Goal: Task Accomplishment & Management: Use online tool/utility

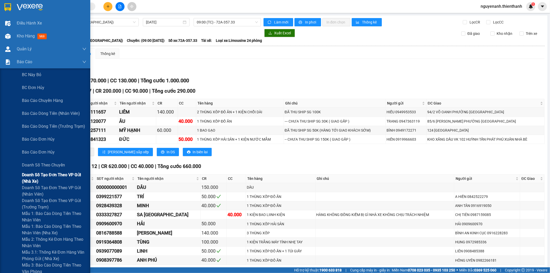
click at [34, 175] on span "Doanh số tạo đơn theo VP gửi (nhà xe)" at bounding box center [54, 177] width 64 height 13
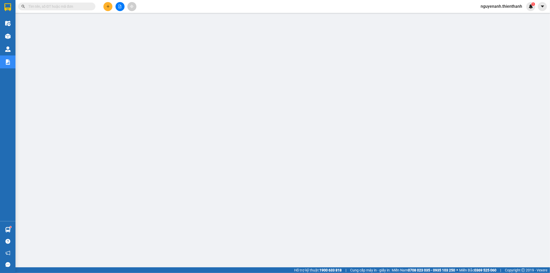
click at [123, 6] on button at bounding box center [119, 6] width 9 height 9
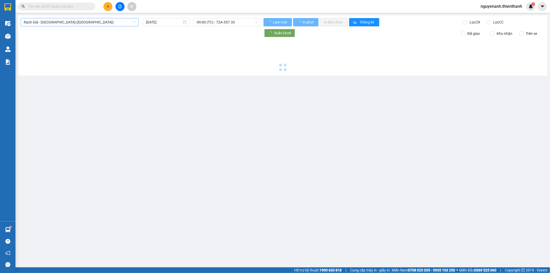
type input "[DATE]"
click at [98, 22] on span "Rạch Giá - [GEOGRAPHIC_DATA] ([GEOGRAPHIC_DATA])" at bounding box center [80, 22] width 112 height 8
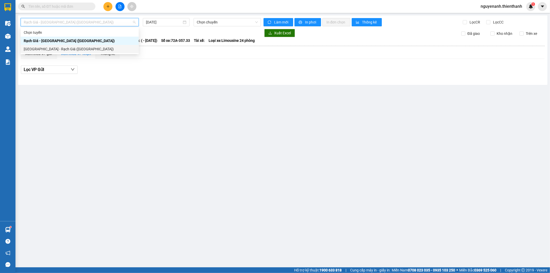
click at [72, 50] on div "[GEOGRAPHIC_DATA] - Rạch Giá ([GEOGRAPHIC_DATA])" at bounding box center [80, 49] width 112 height 6
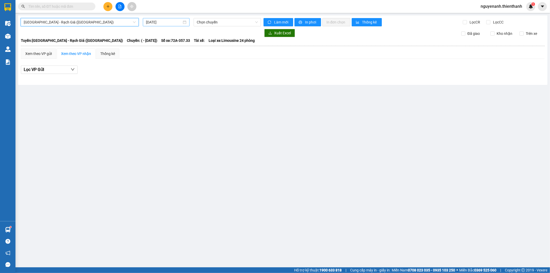
click at [163, 22] on input "[DATE]" at bounding box center [164, 22] width 36 height 6
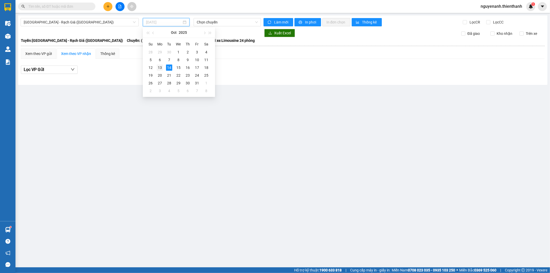
click at [158, 68] on div "13" at bounding box center [160, 67] width 6 height 6
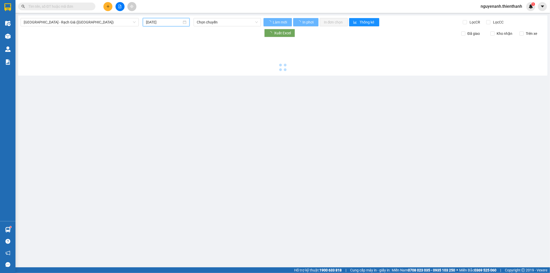
type input "[DATE]"
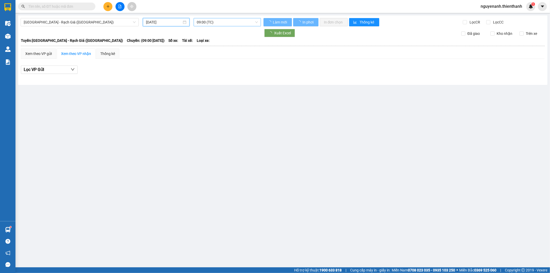
click at [225, 24] on span "09:00 (TC)" at bounding box center [227, 22] width 61 height 8
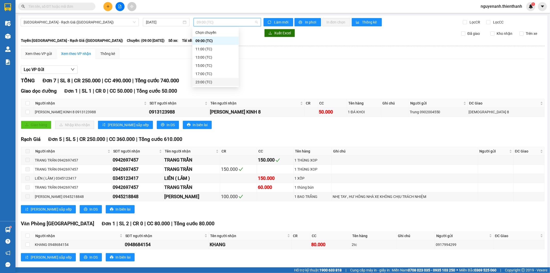
click at [215, 83] on div "23:00 (TC)" at bounding box center [215, 82] width 40 height 6
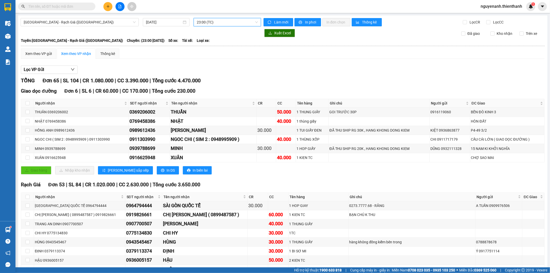
click at [206, 20] on span "23:00 (TC)" at bounding box center [227, 22] width 61 height 8
click at [211, 77] on div "17:00 (TC)" at bounding box center [215, 74] width 46 height 8
